Goal: Information Seeking & Learning: Find specific page/section

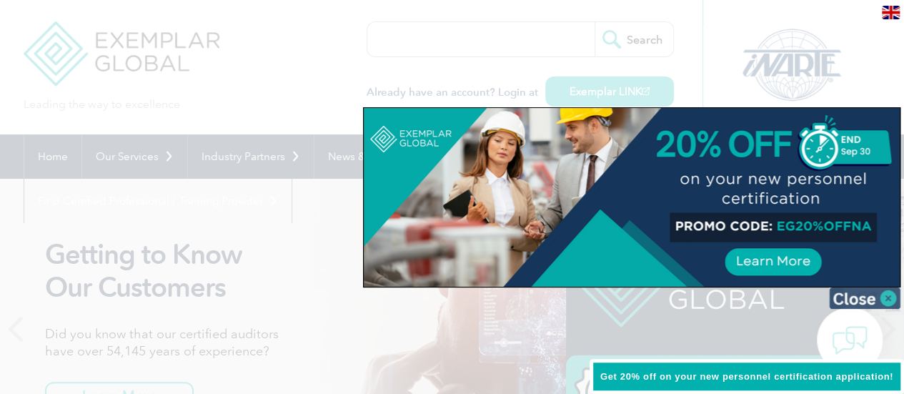
click at [891, 299] on img at bounding box center [864, 297] width 71 height 21
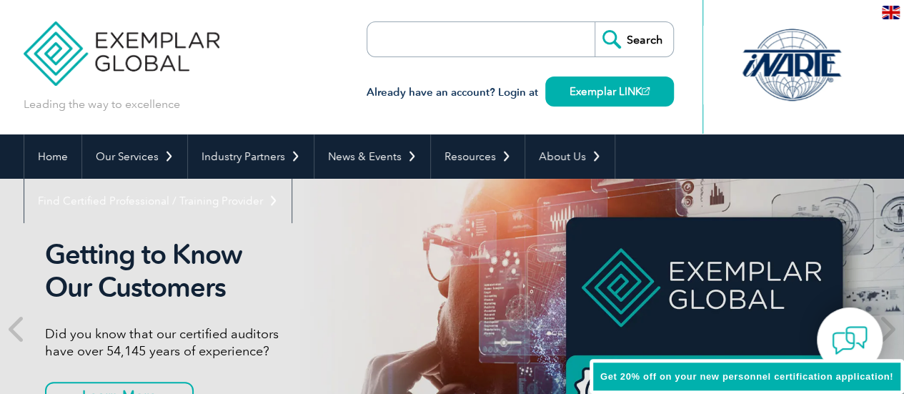
click at [490, 40] on input "search" at bounding box center [449, 39] width 150 height 34
paste input "SO 14064 LEAD AUDITOR"
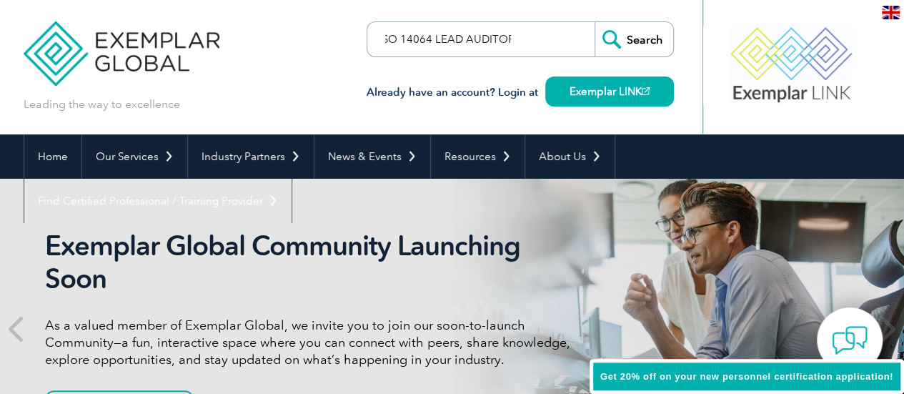
type input "SO 14064 LEAD AUDITOR"
click at [636, 31] on input "Search" at bounding box center [634, 39] width 79 height 34
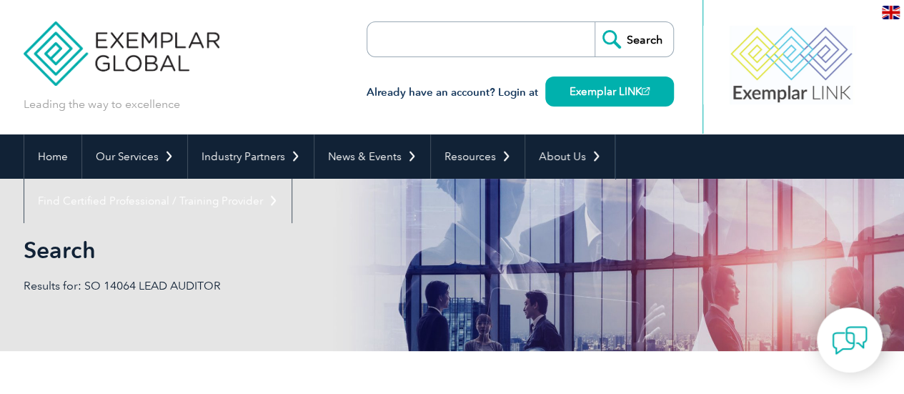
click at [479, 39] on input "search" at bounding box center [449, 39] width 150 height 34
paste input "SO 14064 LEAD AUDITOR"
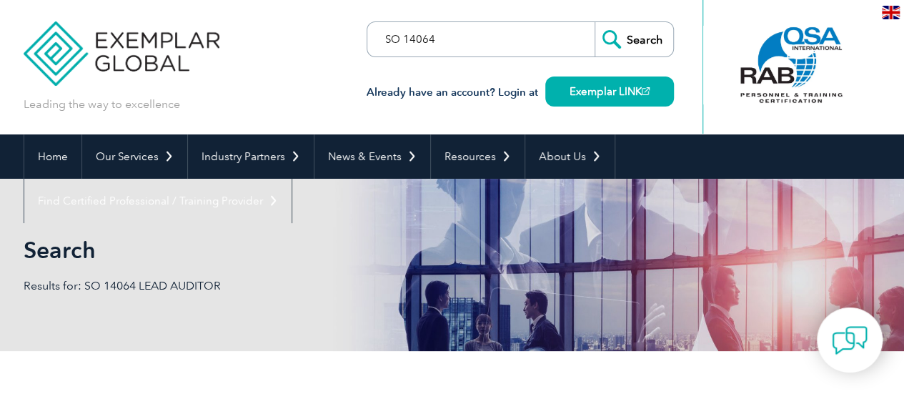
type input "SO 14064"
click at [595, 22] on input "Search" at bounding box center [634, 39] width 79 height 34
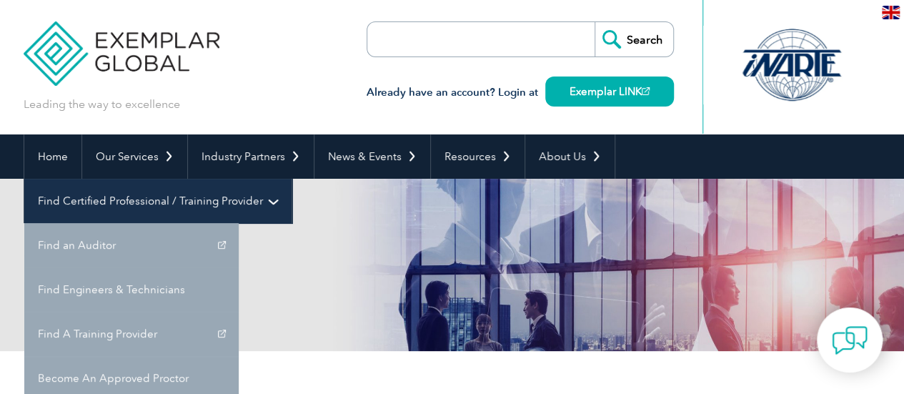
click at [292, 179] on link "Find Certified Professional / Training Provider" at bounding box center [157, 201] width 267 height 44
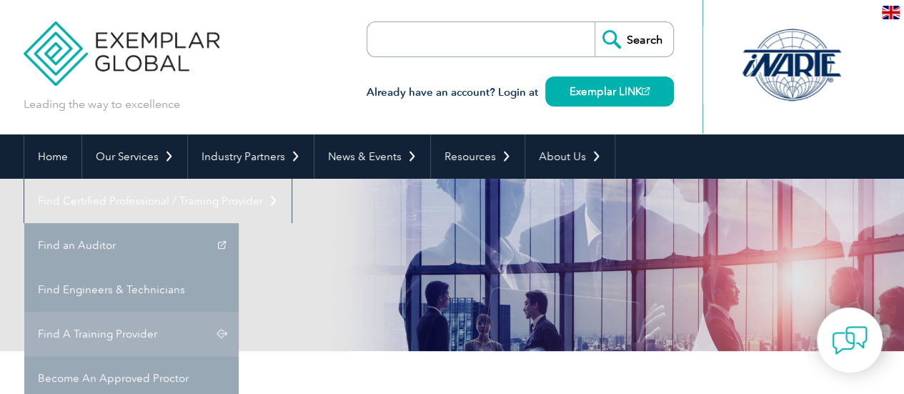
click at [239, 312] on link "Find A Training Provider" at bounding box center [131, 334] width 214 height 44
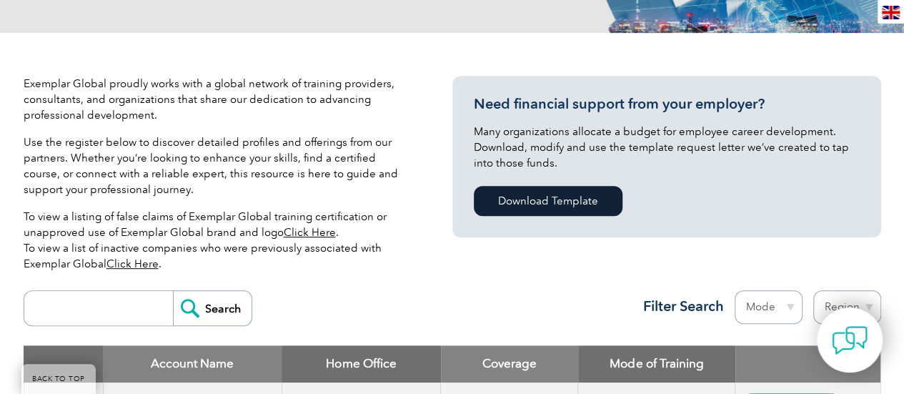
scroll to position [547, 0]
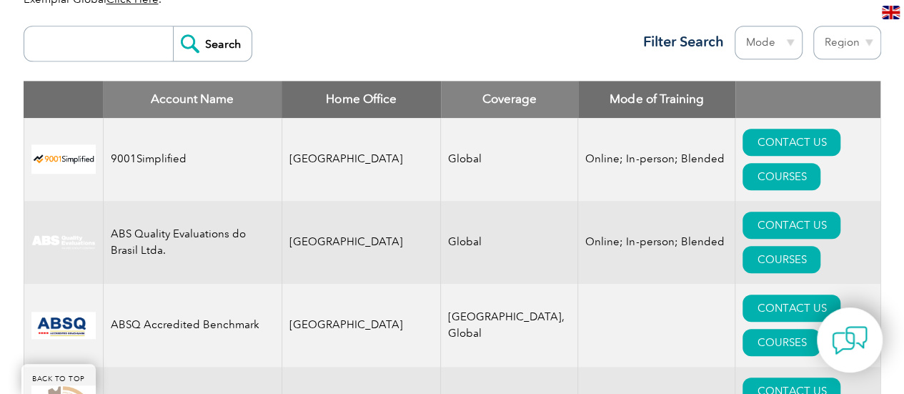
click at [117, 49] on input "search" at bounding box center [101, 43] width 141 height 34
type input "14064"
click at [231, 43] on input "Search" at bounding box center [212, 43] width 79 height 34
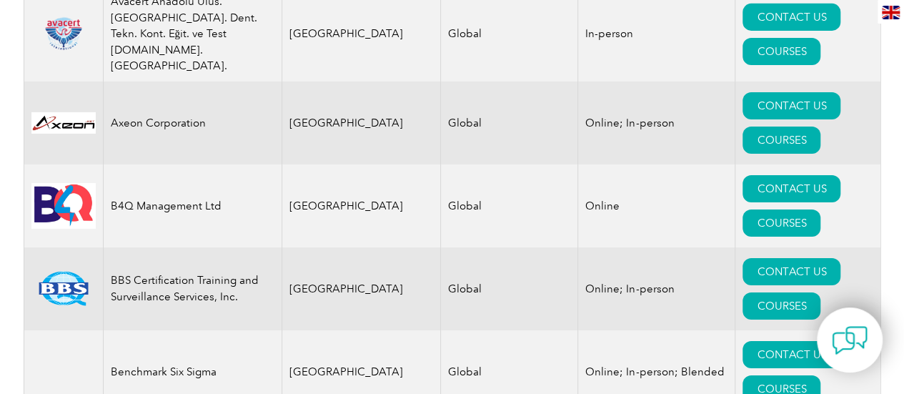
scroll to position [0, 0]
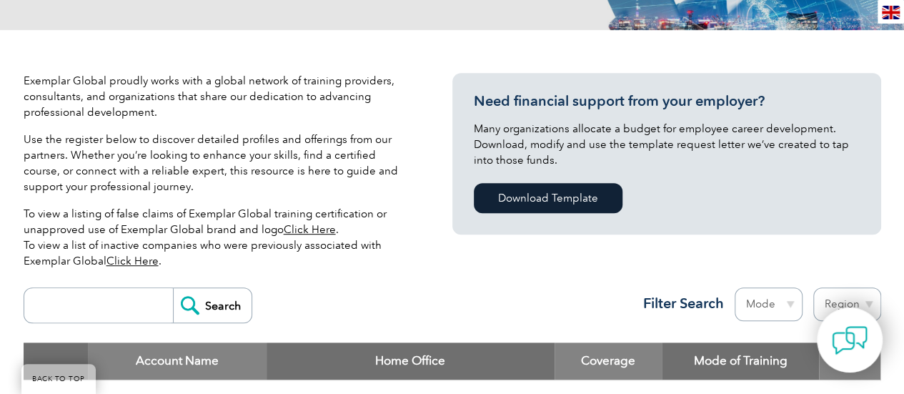
scroll to position [286, 0]
